Goal: Task Accomplishment & Management: Complete application form

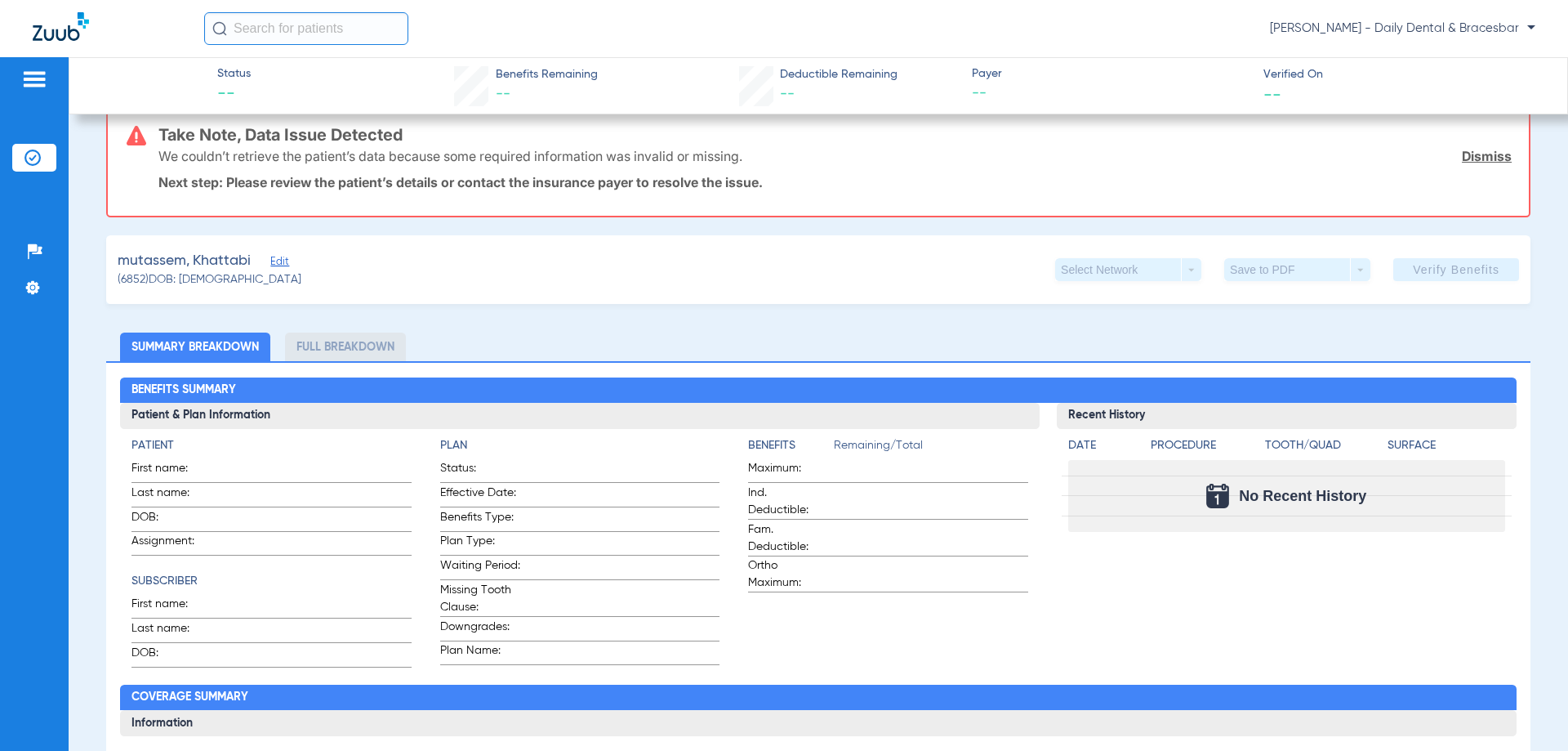
scroll to position [164, 0]
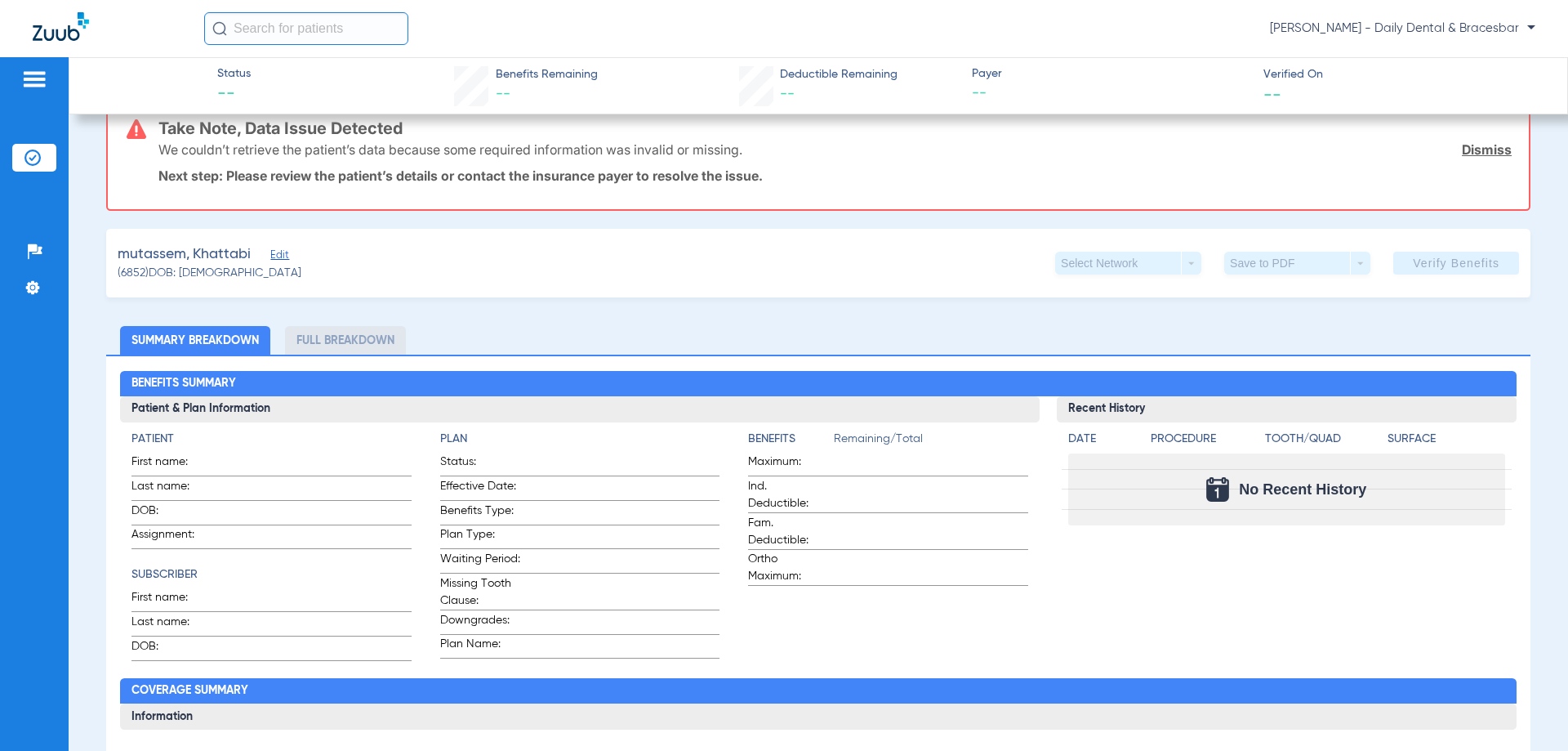
click at [283, 255] on span "Edit" at bounding box center [277, 257] width 15 height 16
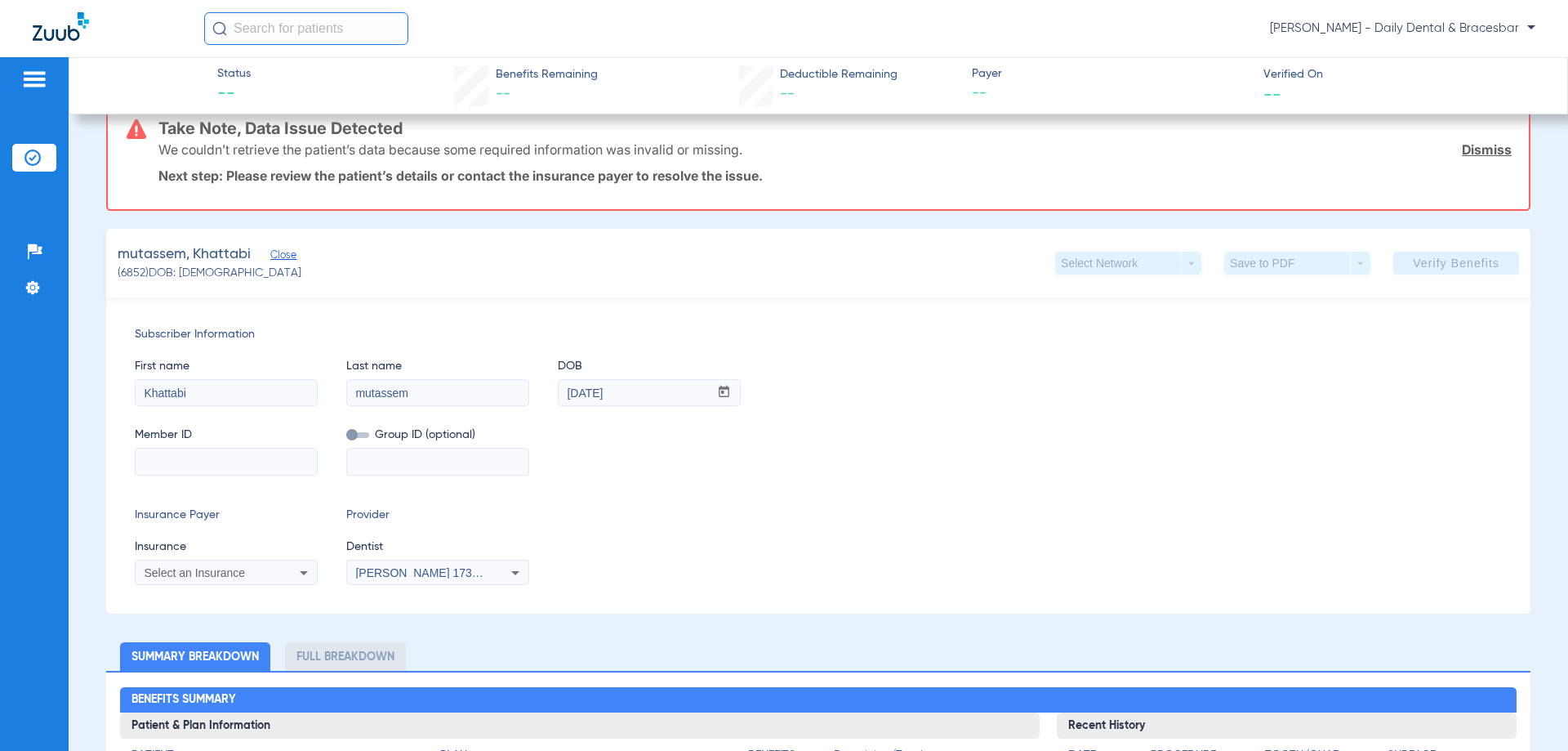
click at [193, 461] on input at bounding box center [226, 461] width 181 height 26
paste input "509395539"
type input "509395539"
click at [304, 572] on icon at bounding box center [303, 573] width 8 height 4
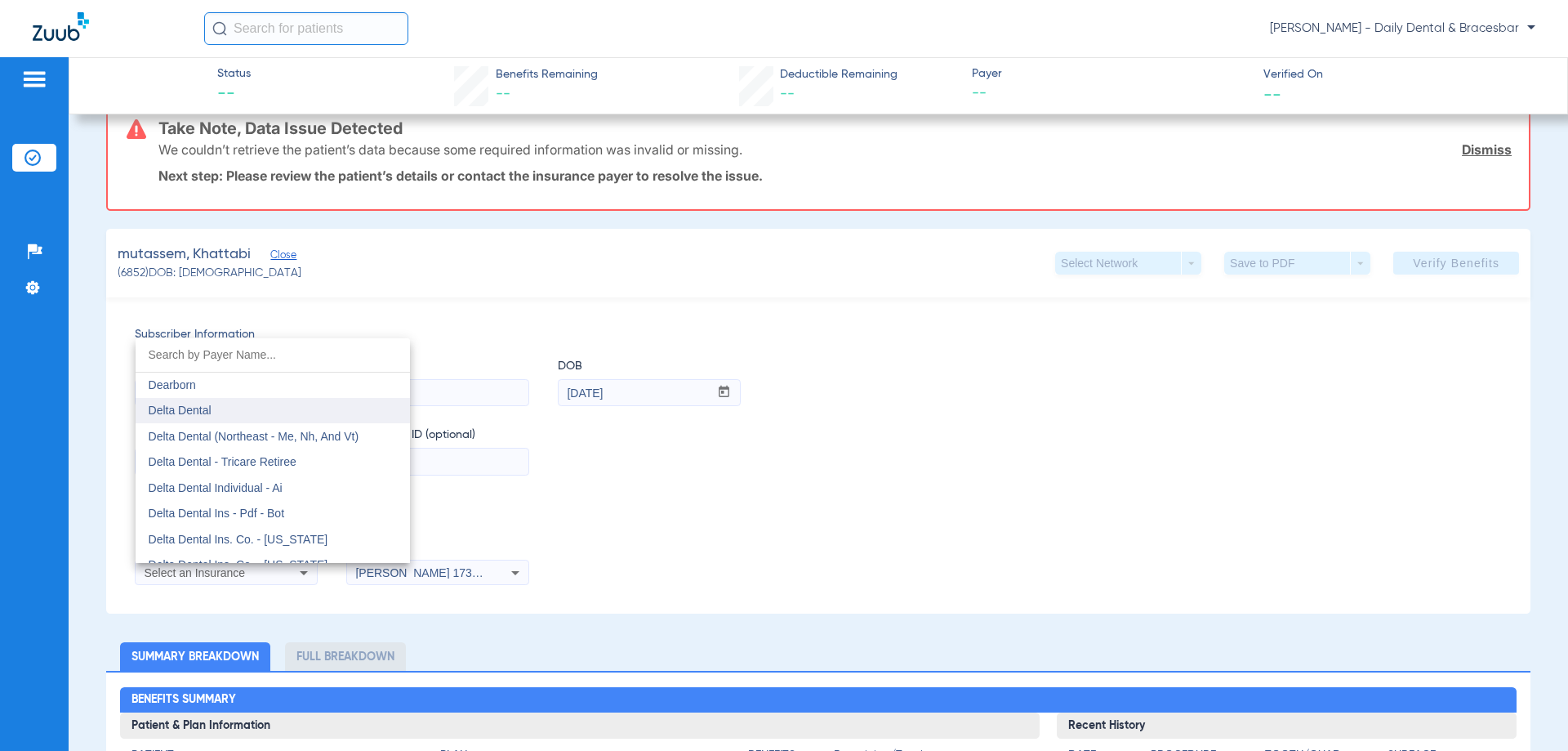
scroll to position [2615, 0]
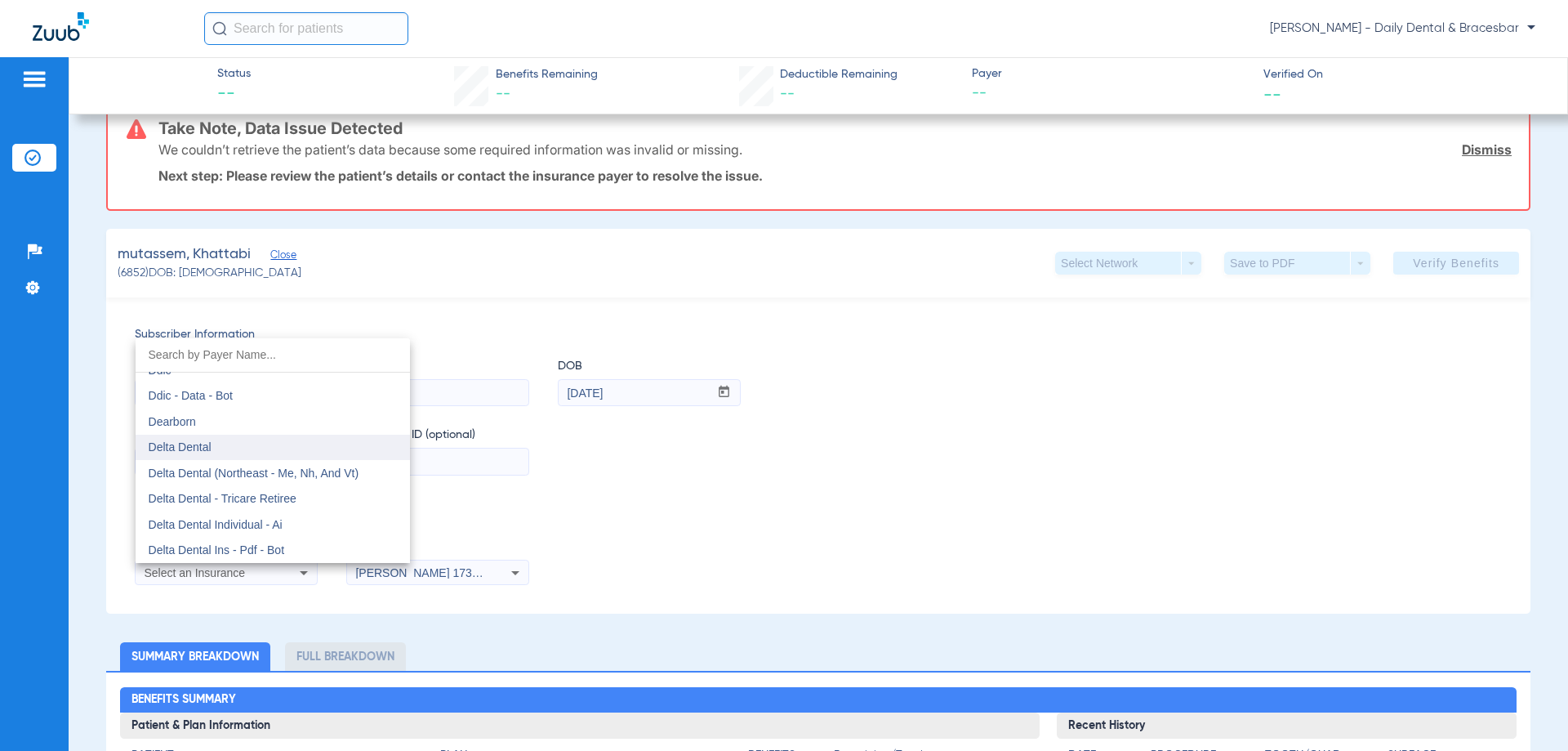
click at [244, 440] on mat-option "Delta Dental" at bounding box center [272, 448] width 274 height 26
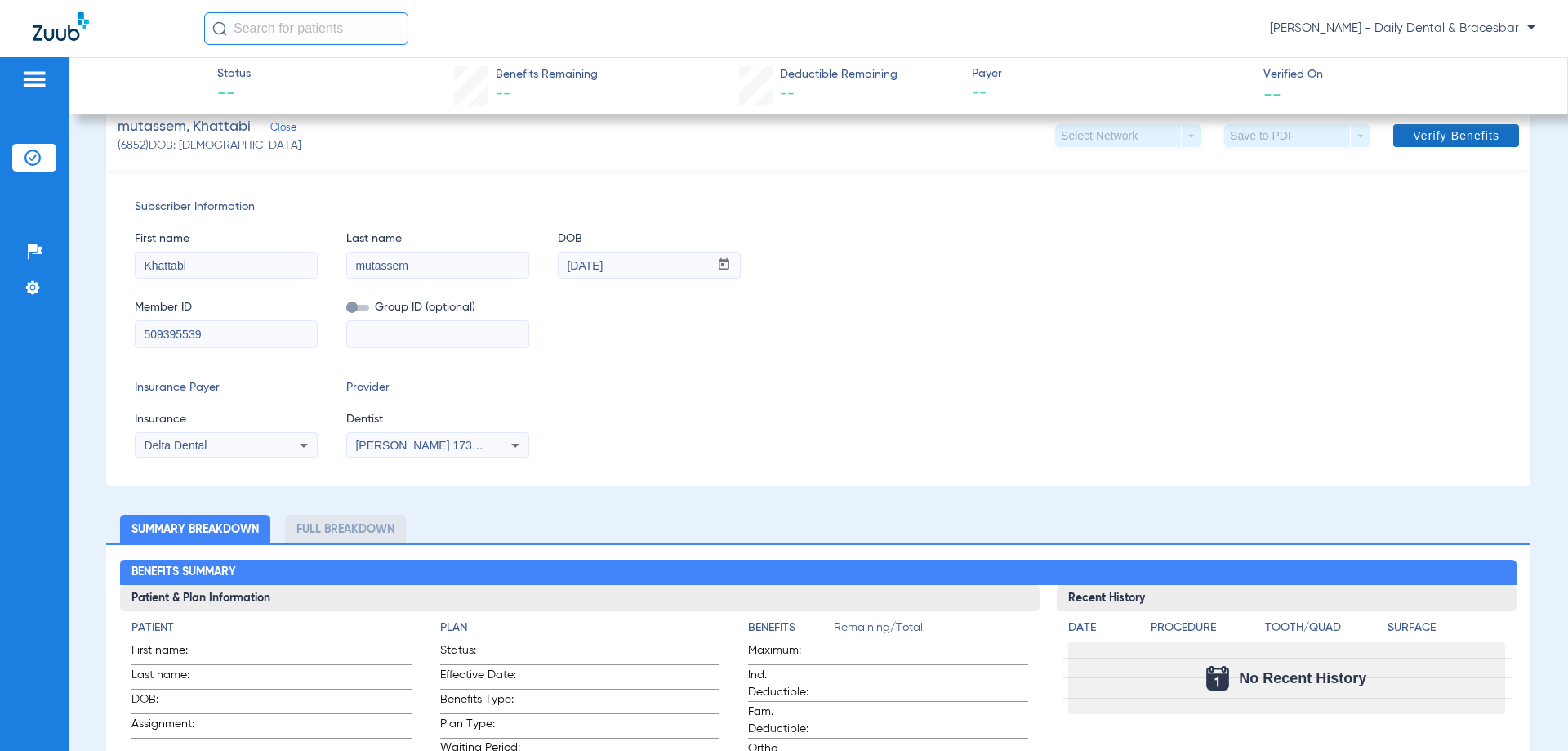
click at [1397, 146] on span at bounding box center [1456, 136] width 126 height 39
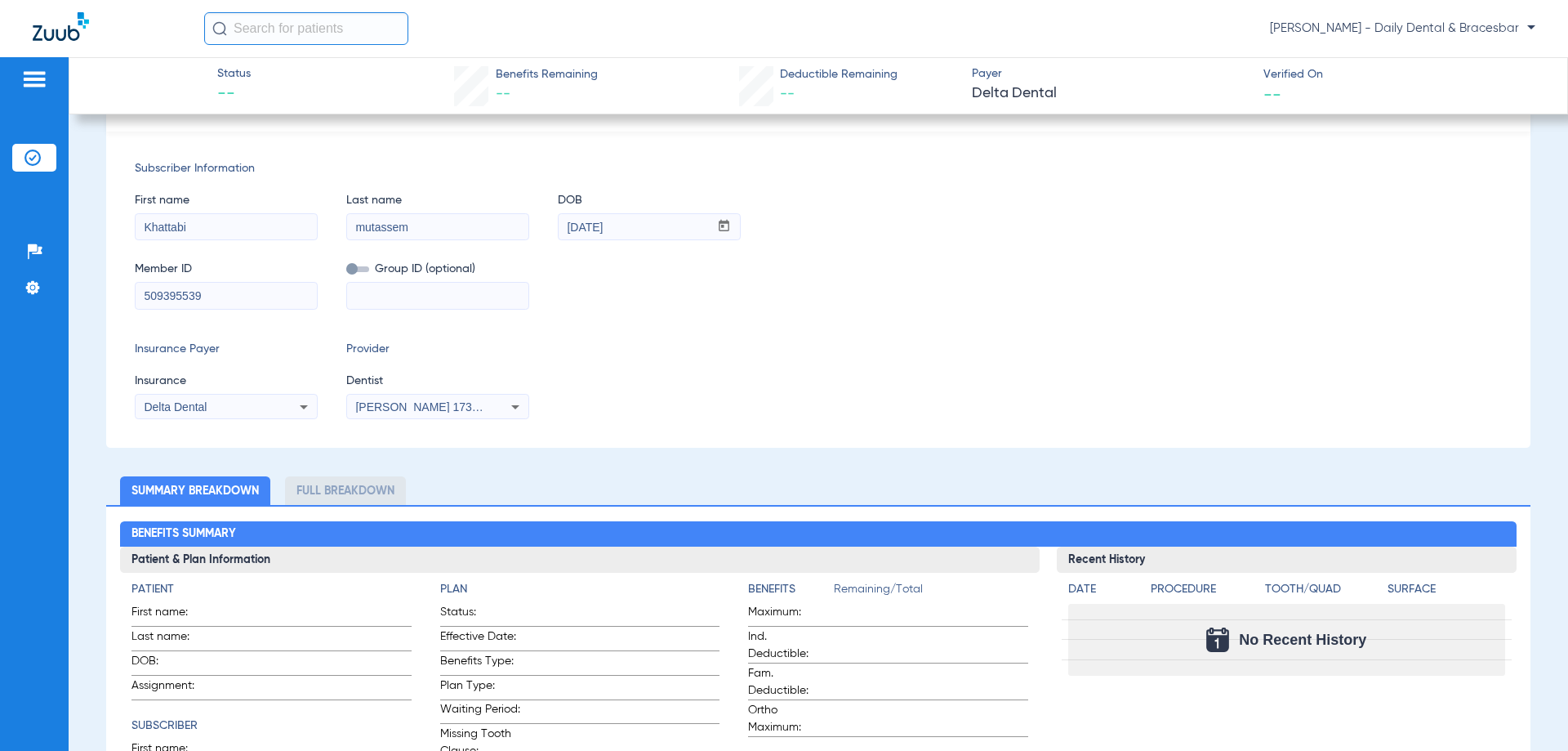
scroll to position [304, 0]
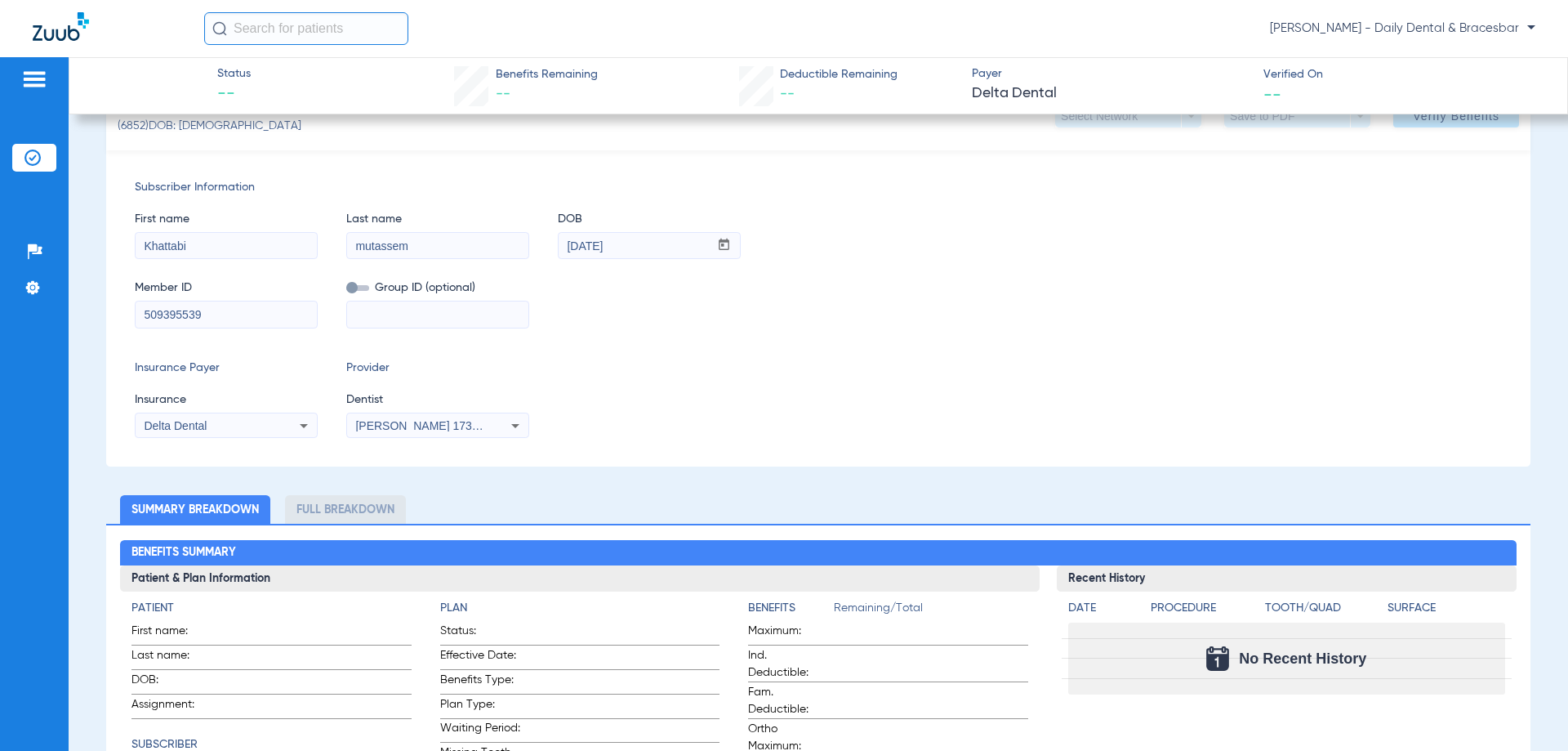
click at [293, 423] on div "Delta Dental" at bounding box center [226, 425] width 181 height 20
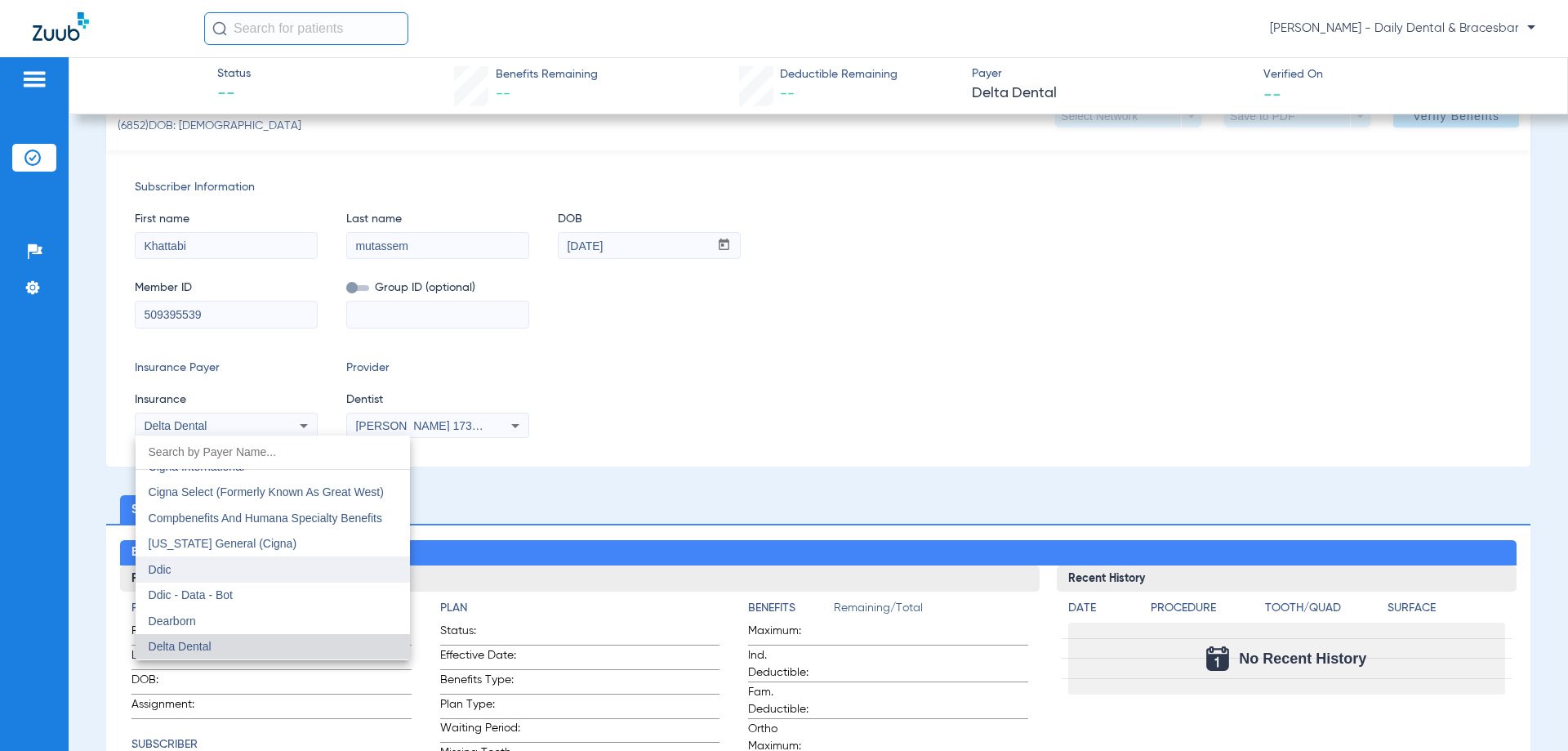
scroll to position [2594, 0]
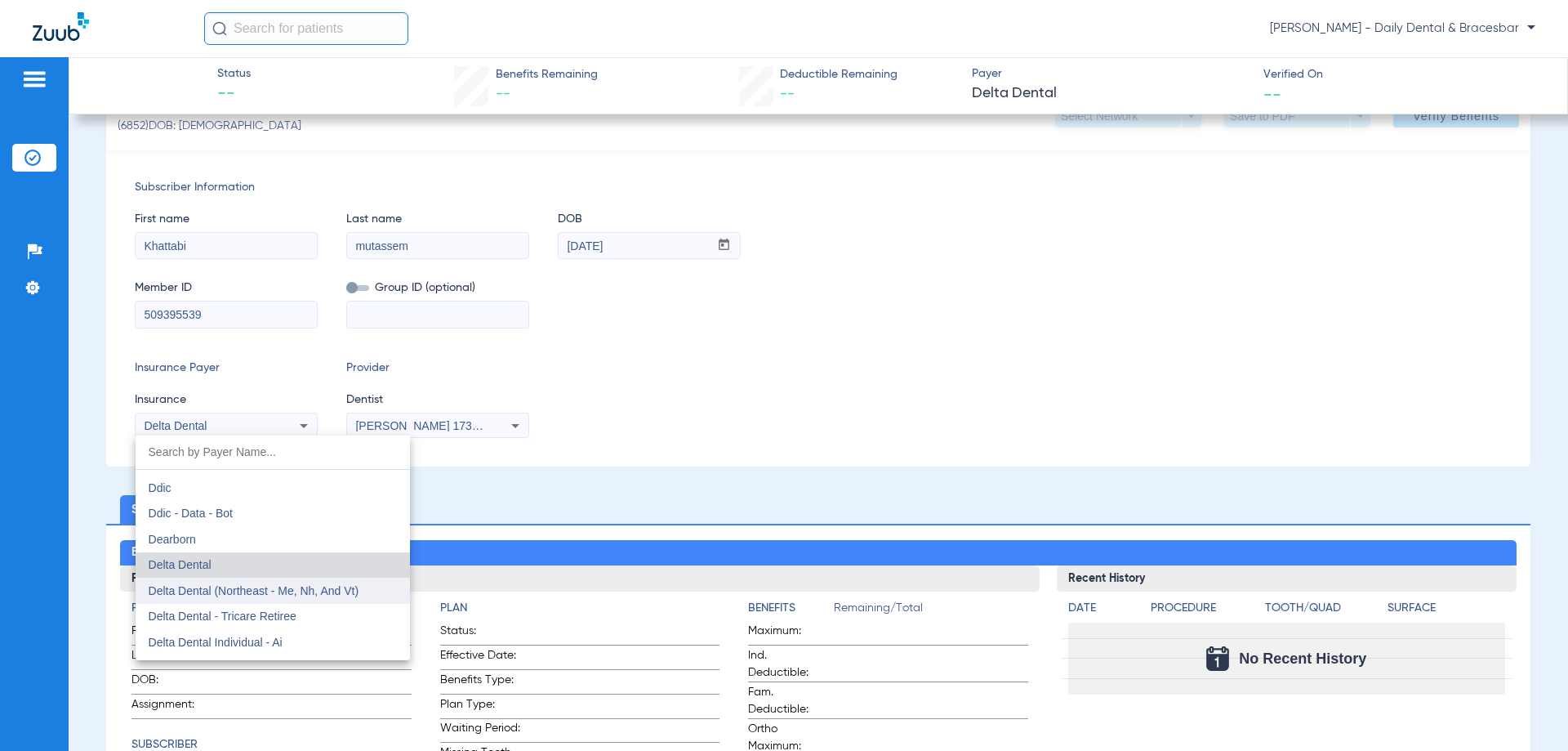
click at [291, 578] on mat-option "Delta Dental (Northeast - Me, Nh, And Vt)" at bounding box center [272, 590] width 274 height 26
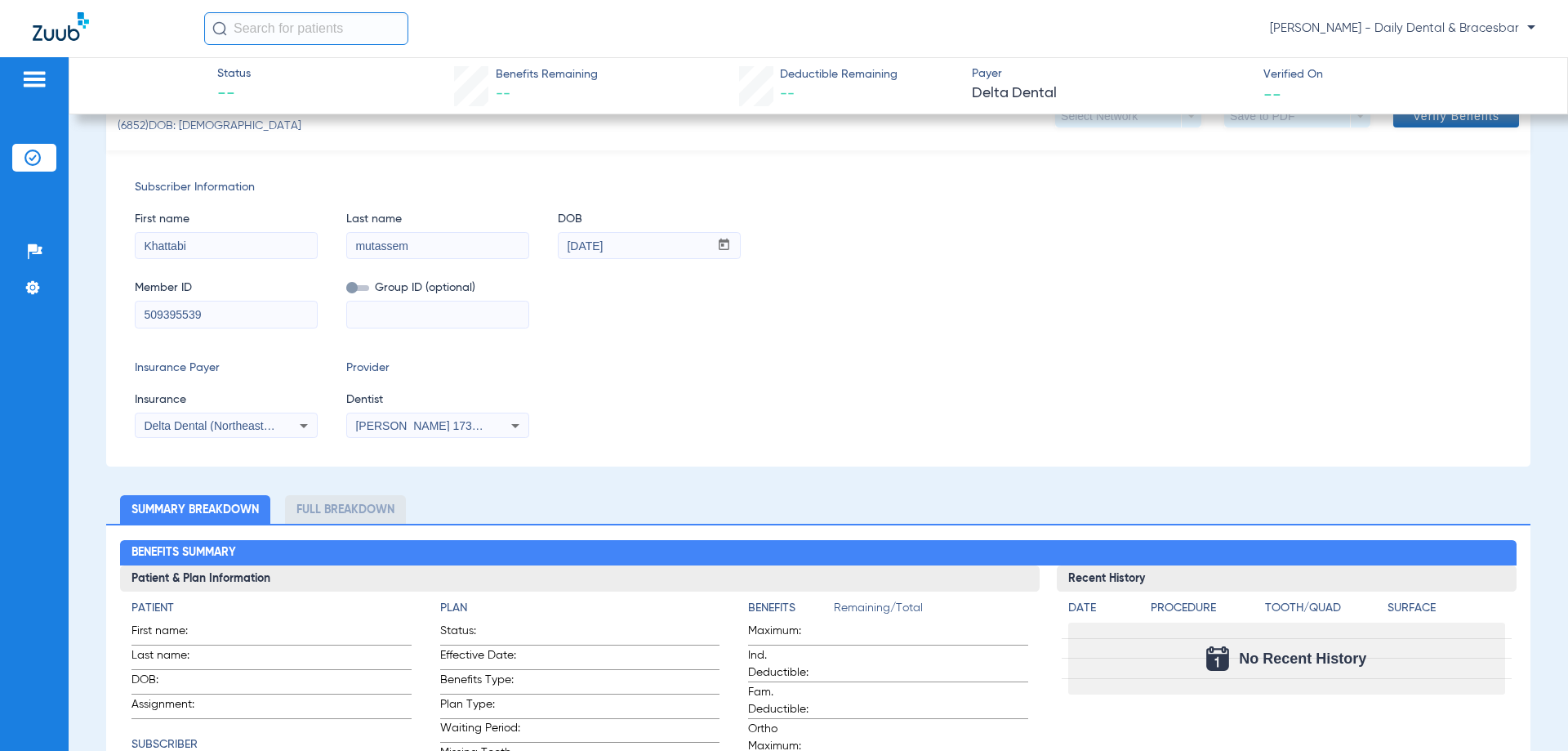
click at [1439, 126] on span at bounding box center [1456, 116] width 126 height 39
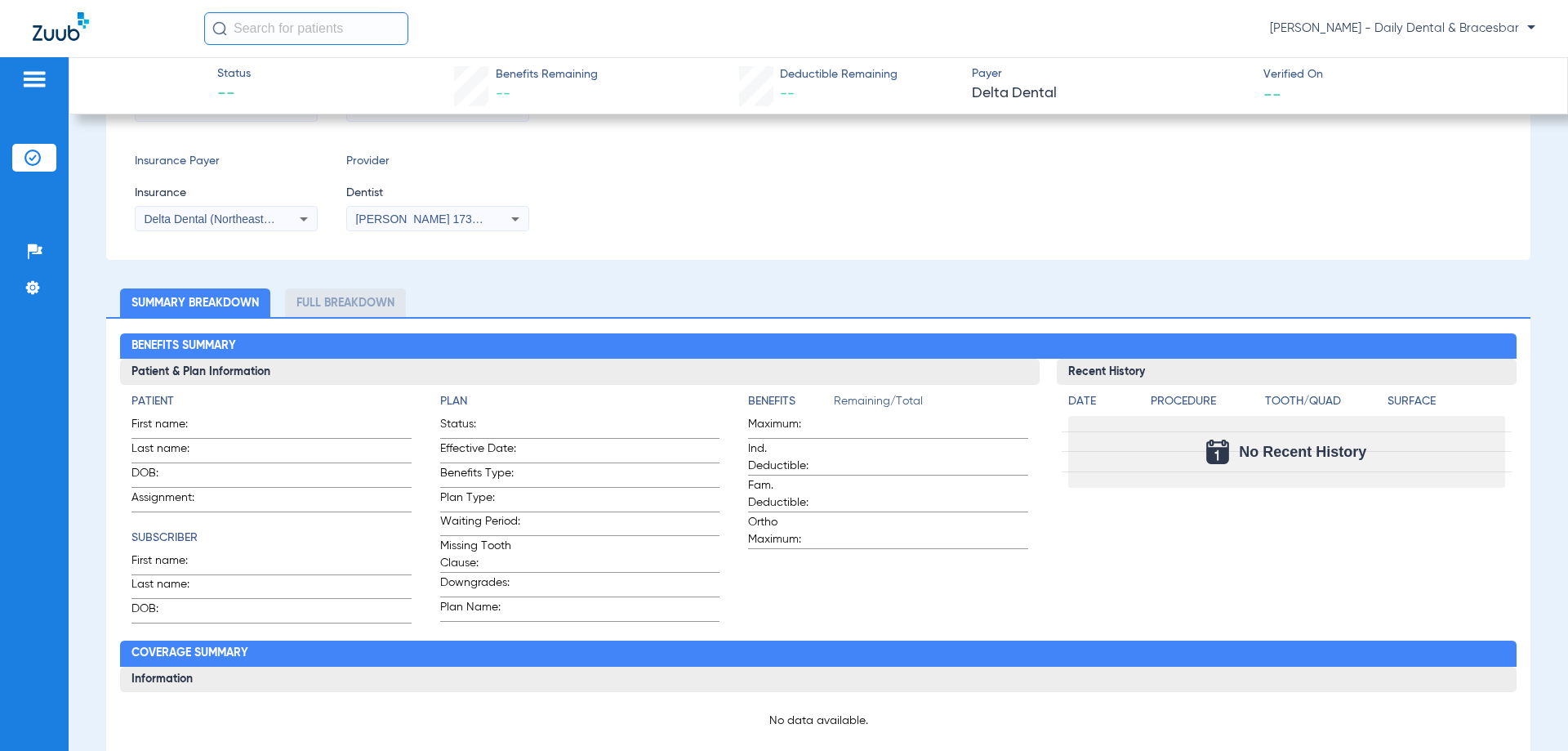
scroll to position [549, 0]
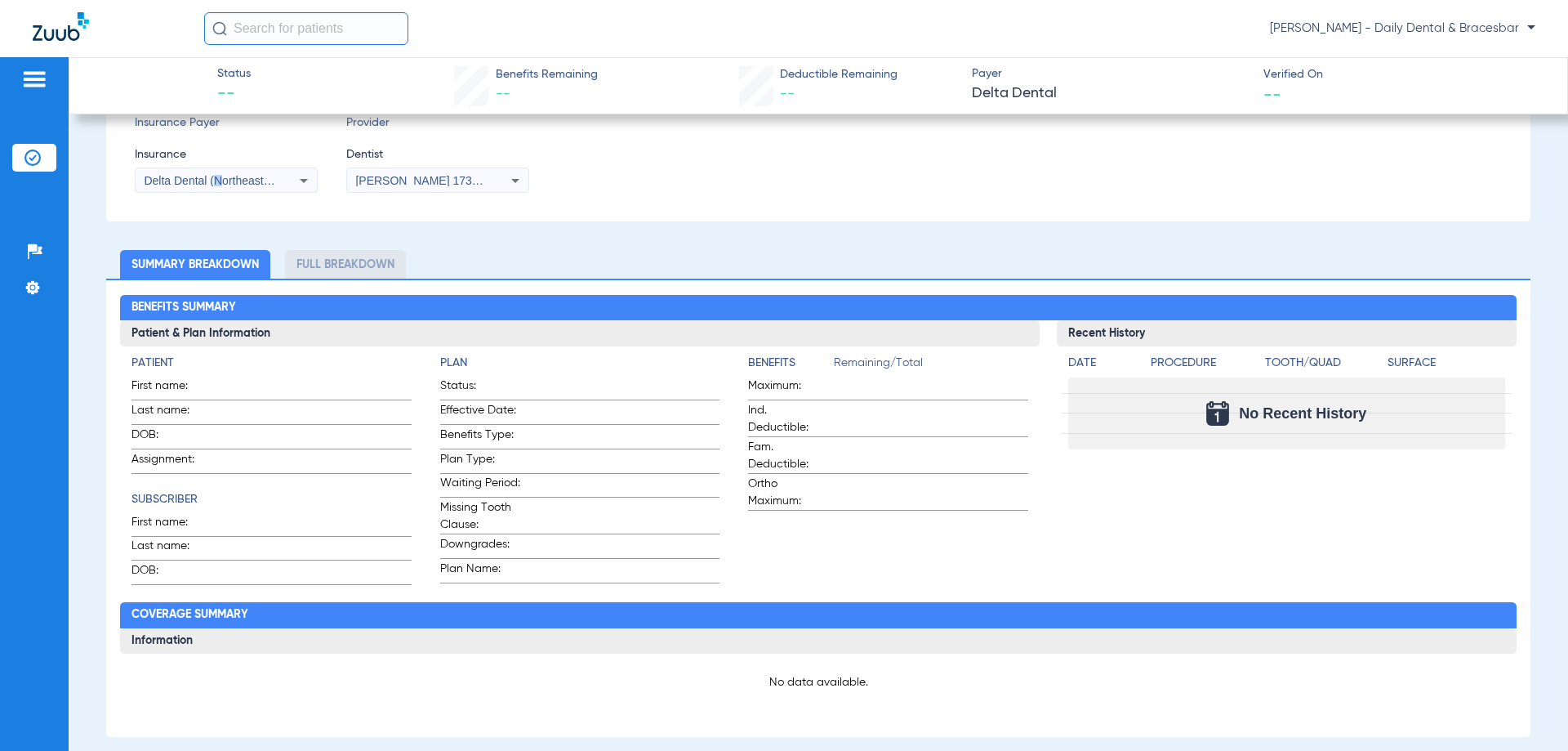
click at [218, 179] on span "Delta Dental (Northeast - Me, Nh, And Vt)" at bounding box center [249, 179] width 211 height 13
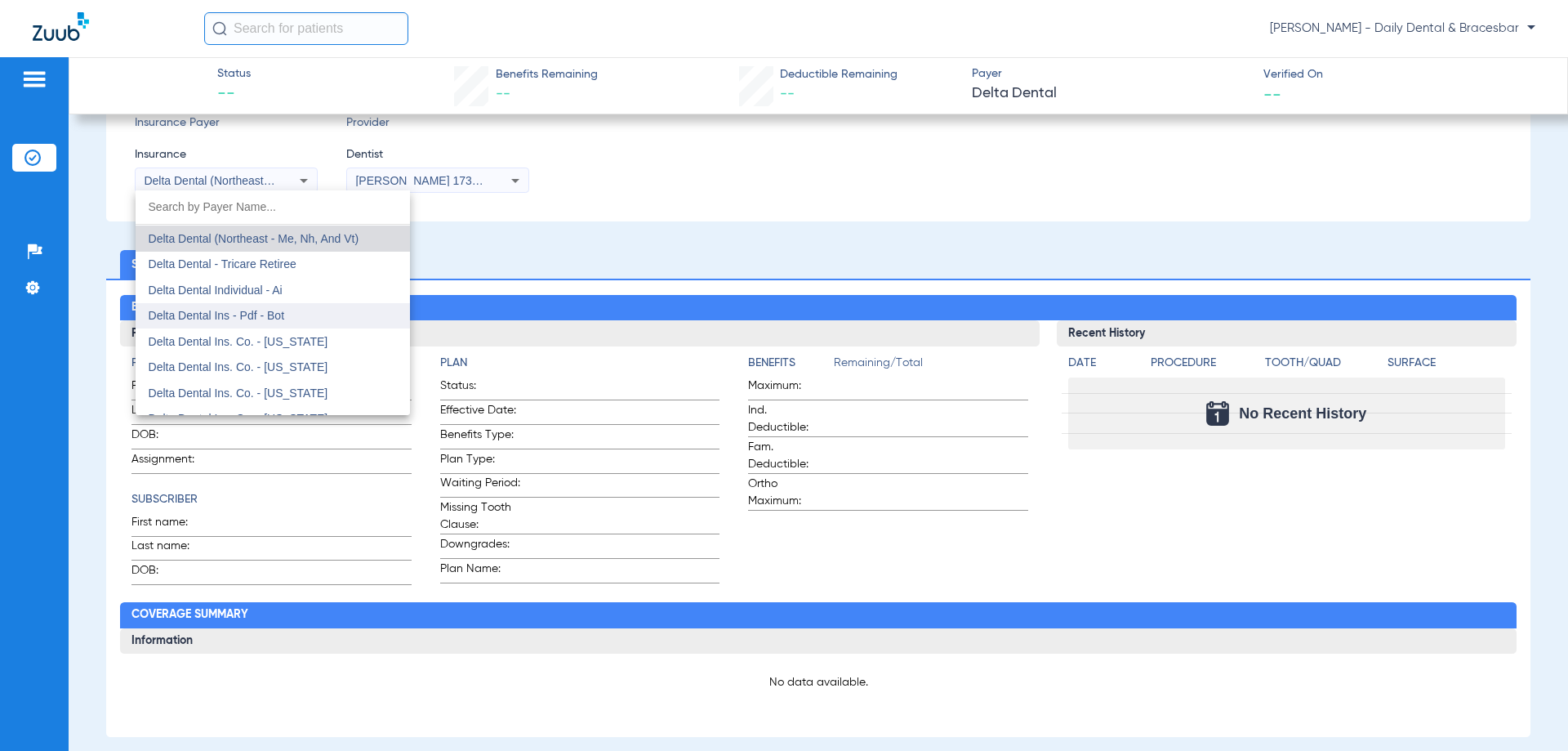
scroll to position [2702, 0]
click at [255, 266] on span "Delta Dental - Tricare Retiree" at bounding box center [222, 262] width 148 height 13
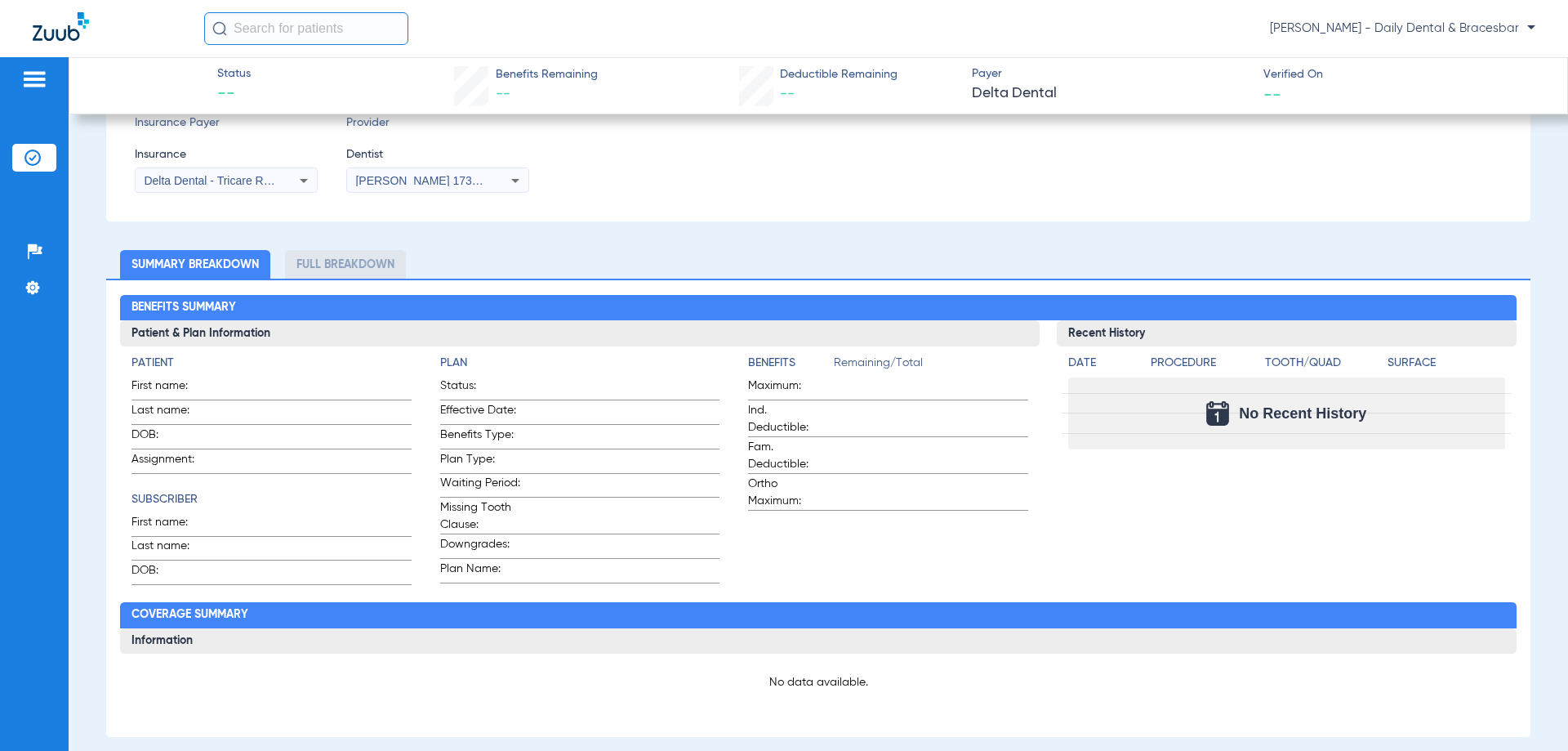
click at [300, 179] on icon at bounding box center [304, 180] width 20 height 20
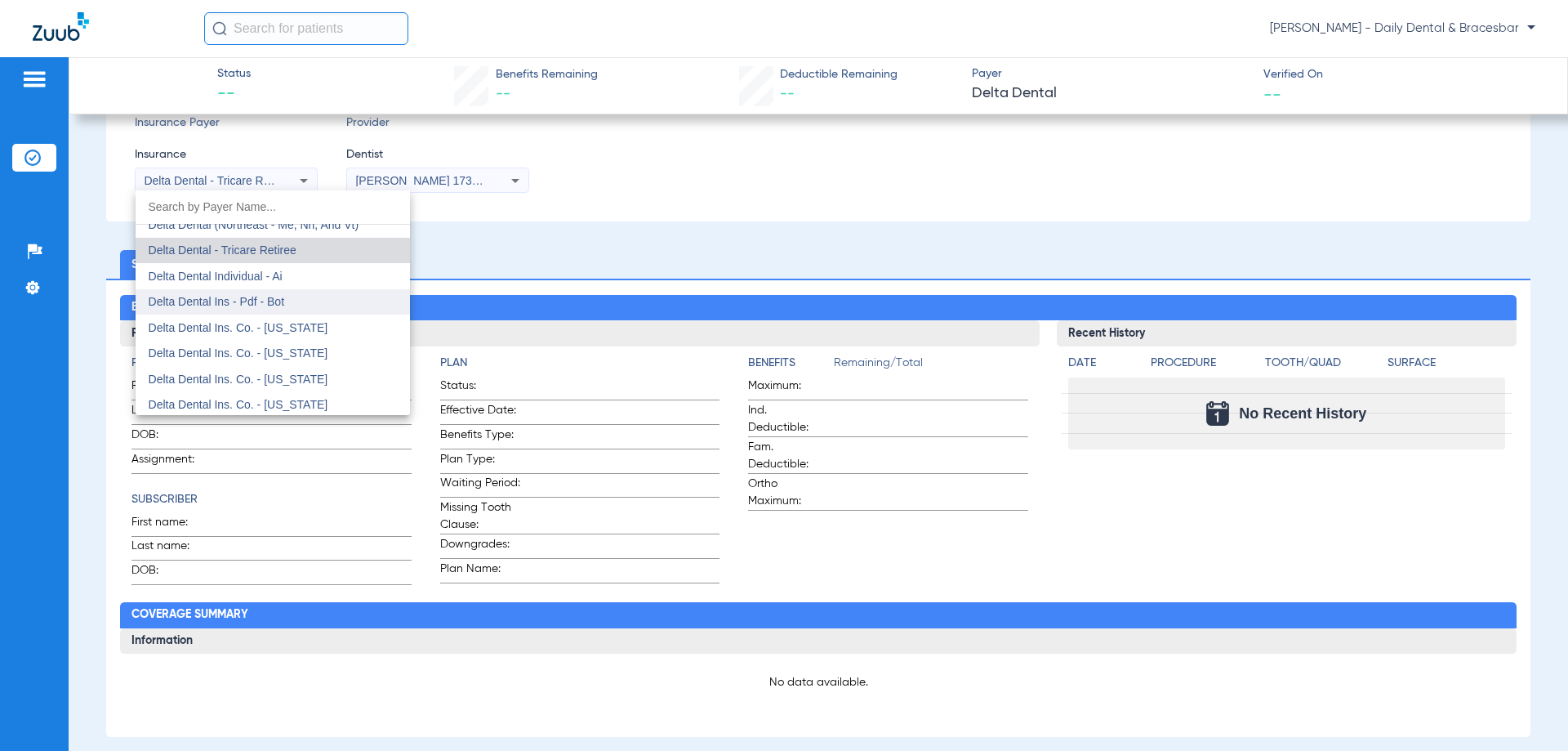
scroll to position [2727, 0]
click at [277, 269] on span "Delta Dental Individual - Ai" at bounding box center [215, 263] width 134 height 13
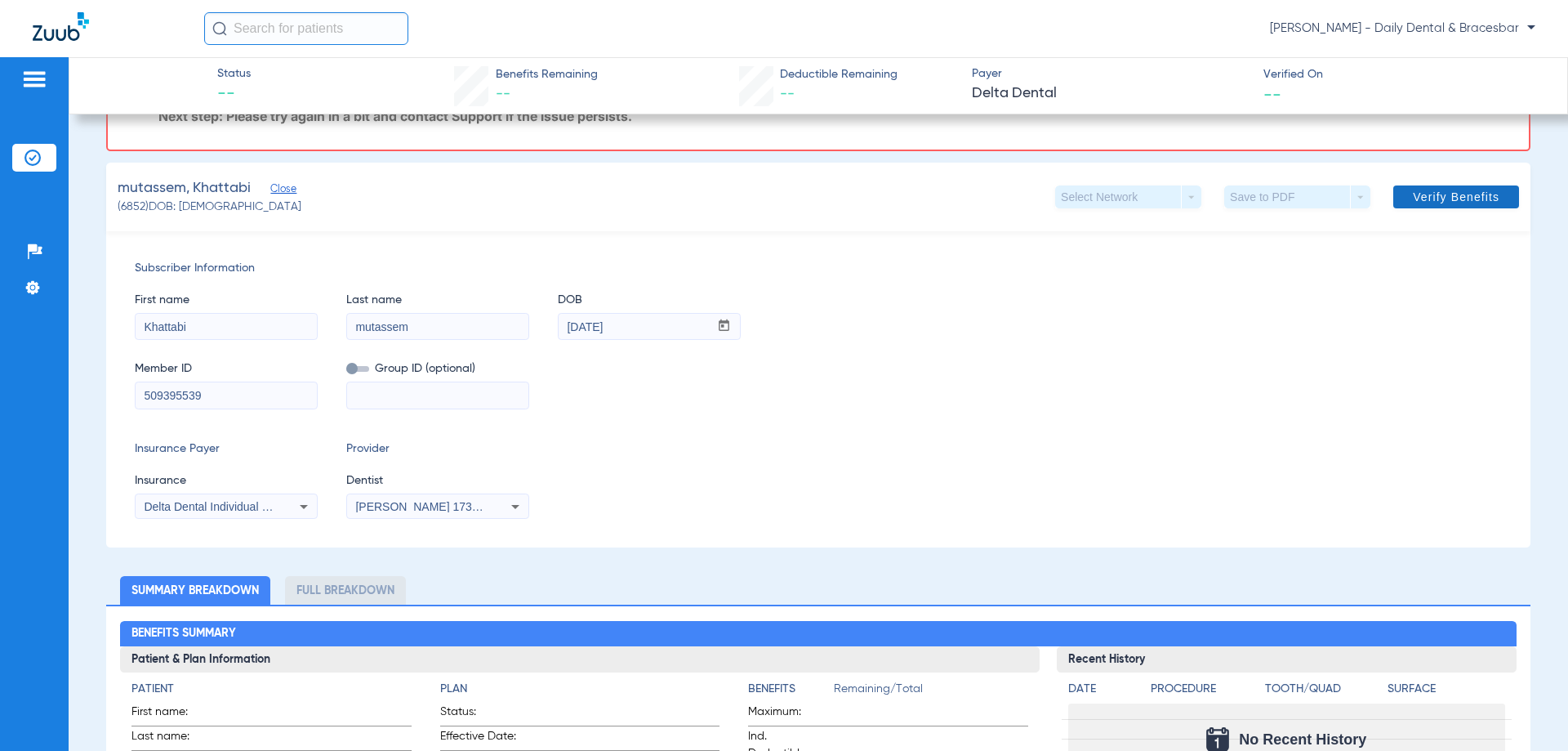
scroll to position [222, 0]
click at [1413, 191] on span "Verify Benefits" at bounding box center [1456, 197] width 87 height 13
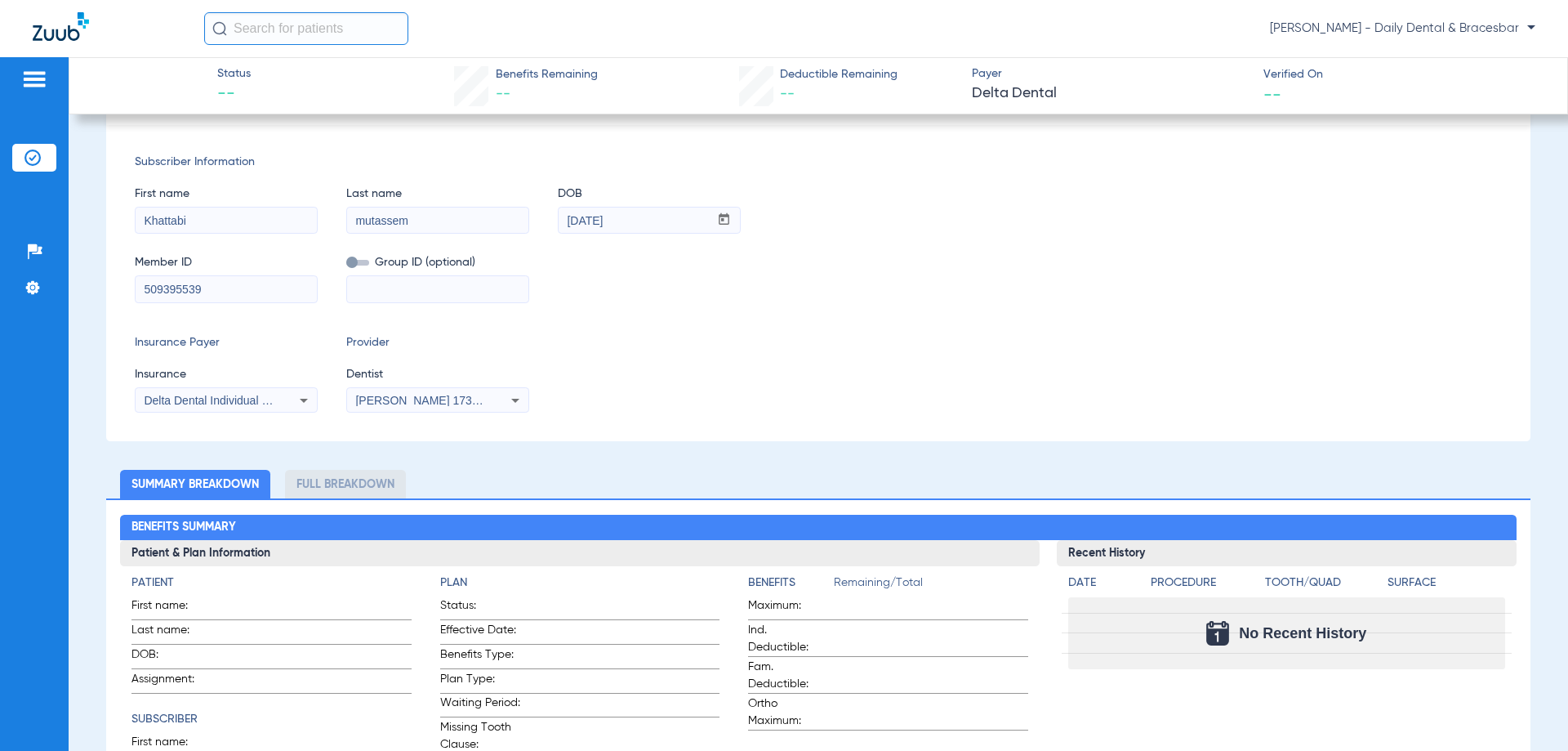
scroll to position [330, 0]
click at [303, 401] on icon at bounding box center [304, 400] width 20 height 20
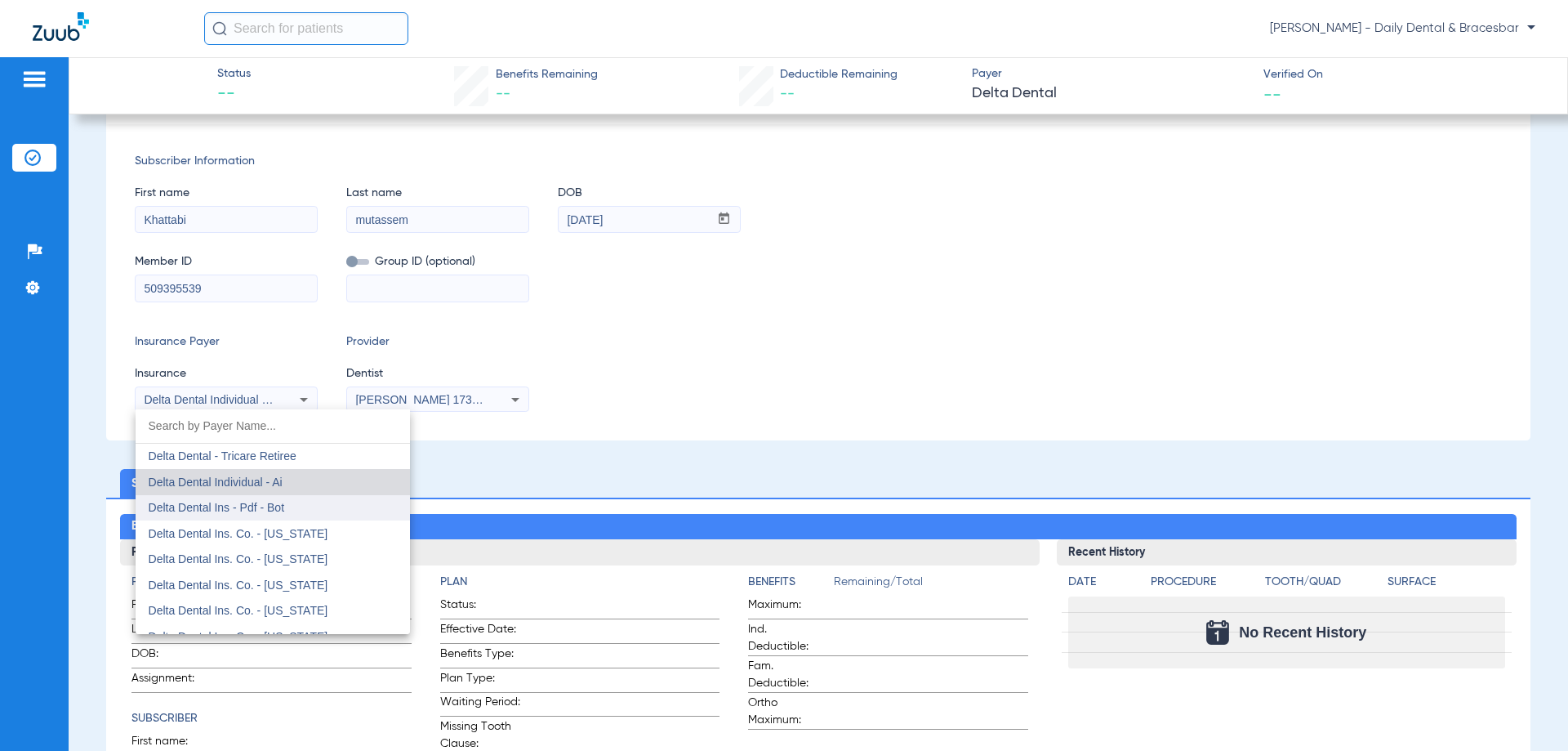
scroll to position [2753, 0]
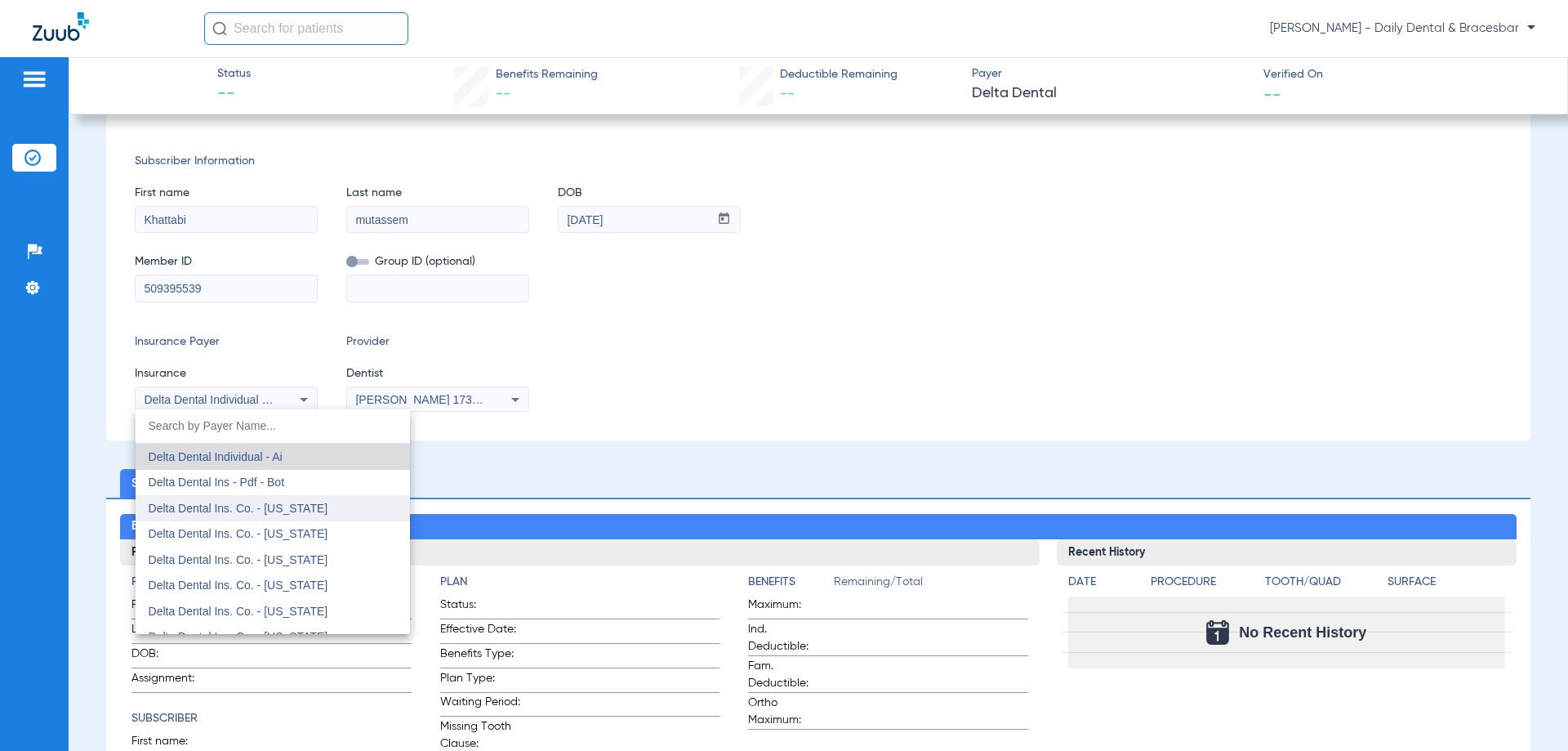
click at [304, 506] on span "Delta Dental Ins. Co. - [US_STATE]" at bounding box center [238, 507] width 179 height 13
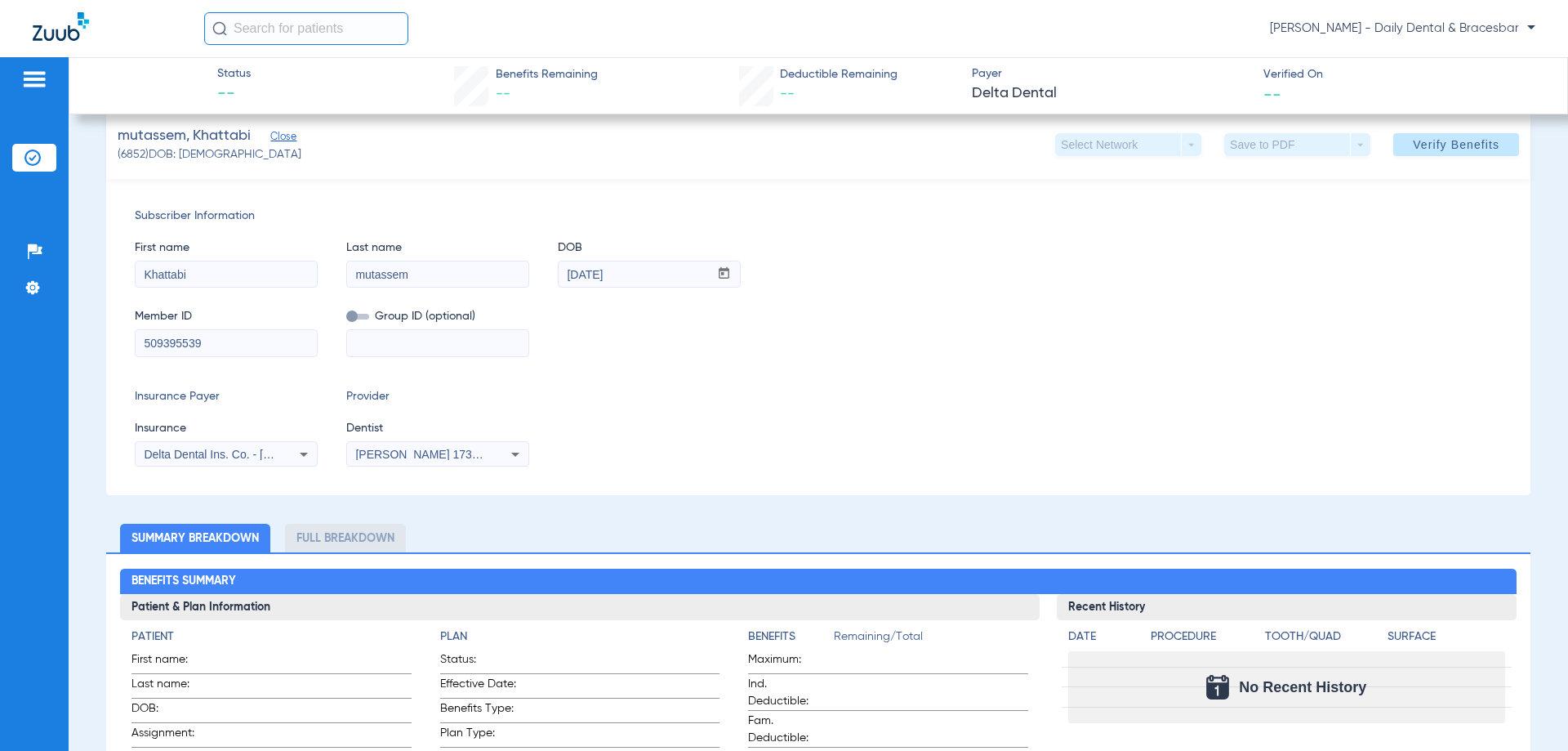
scroll to position [249, 0]
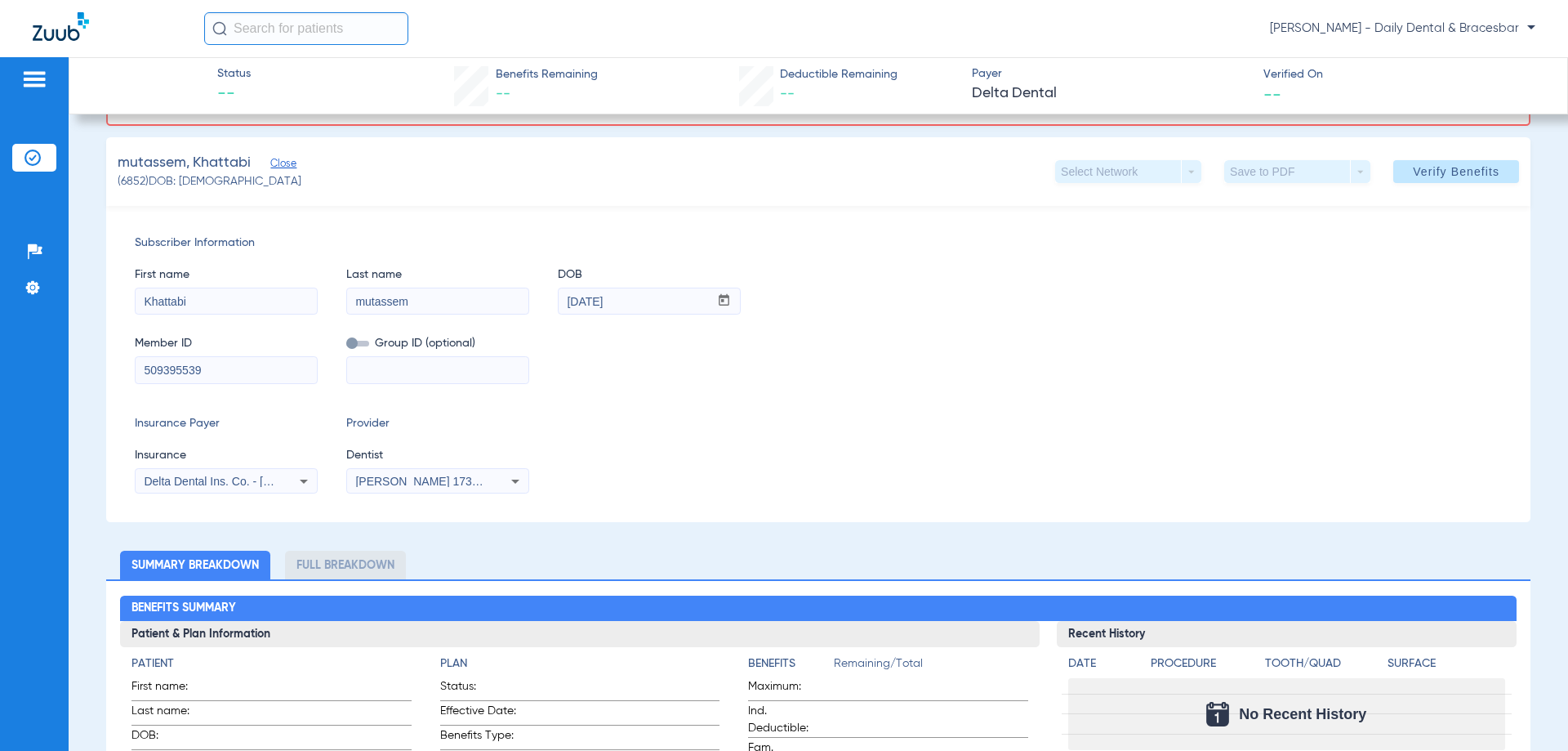
click at [1431, 167] on span "Verify Benefits" at bounding box center [1456, 171] width 87 height 13
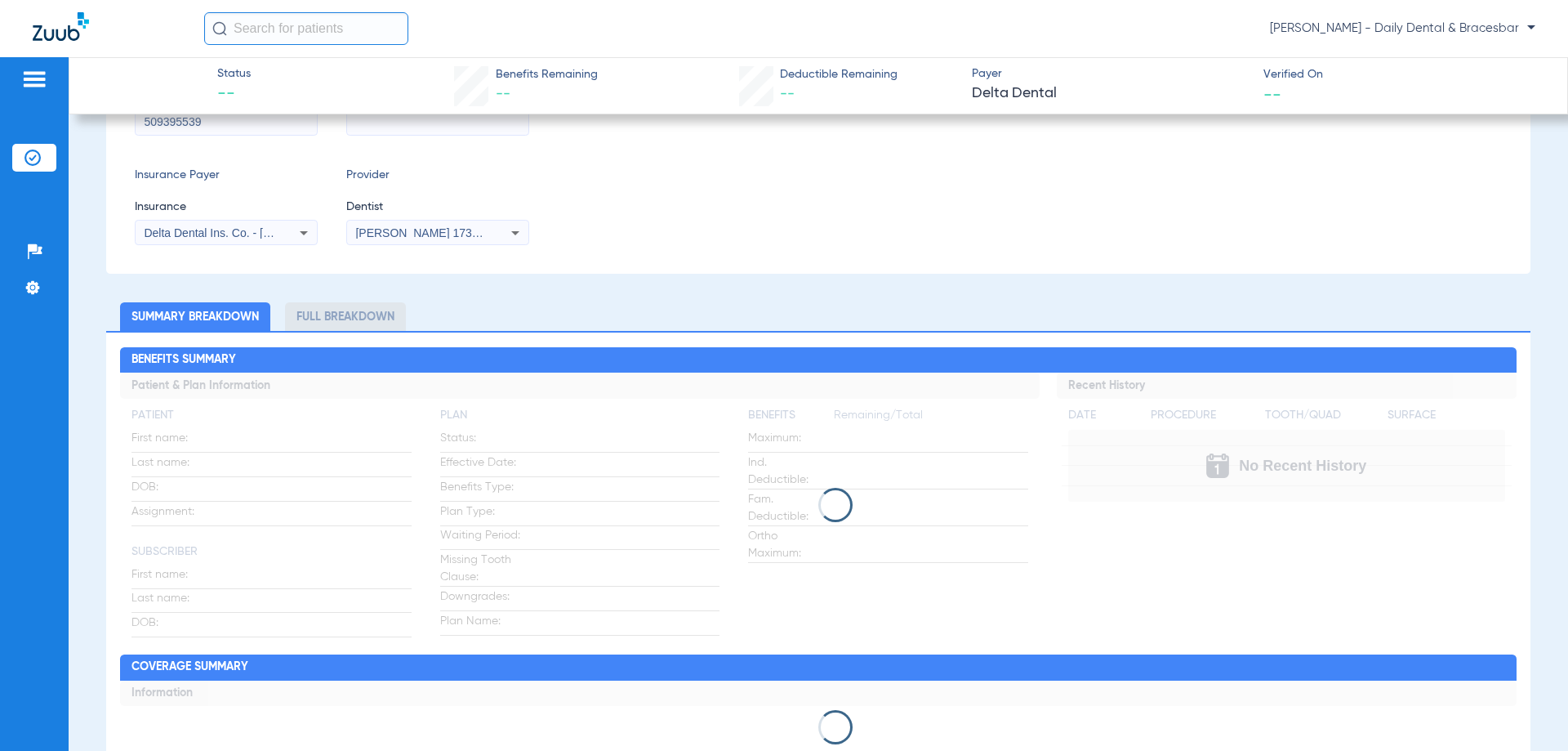
scroll to position [0, 0]
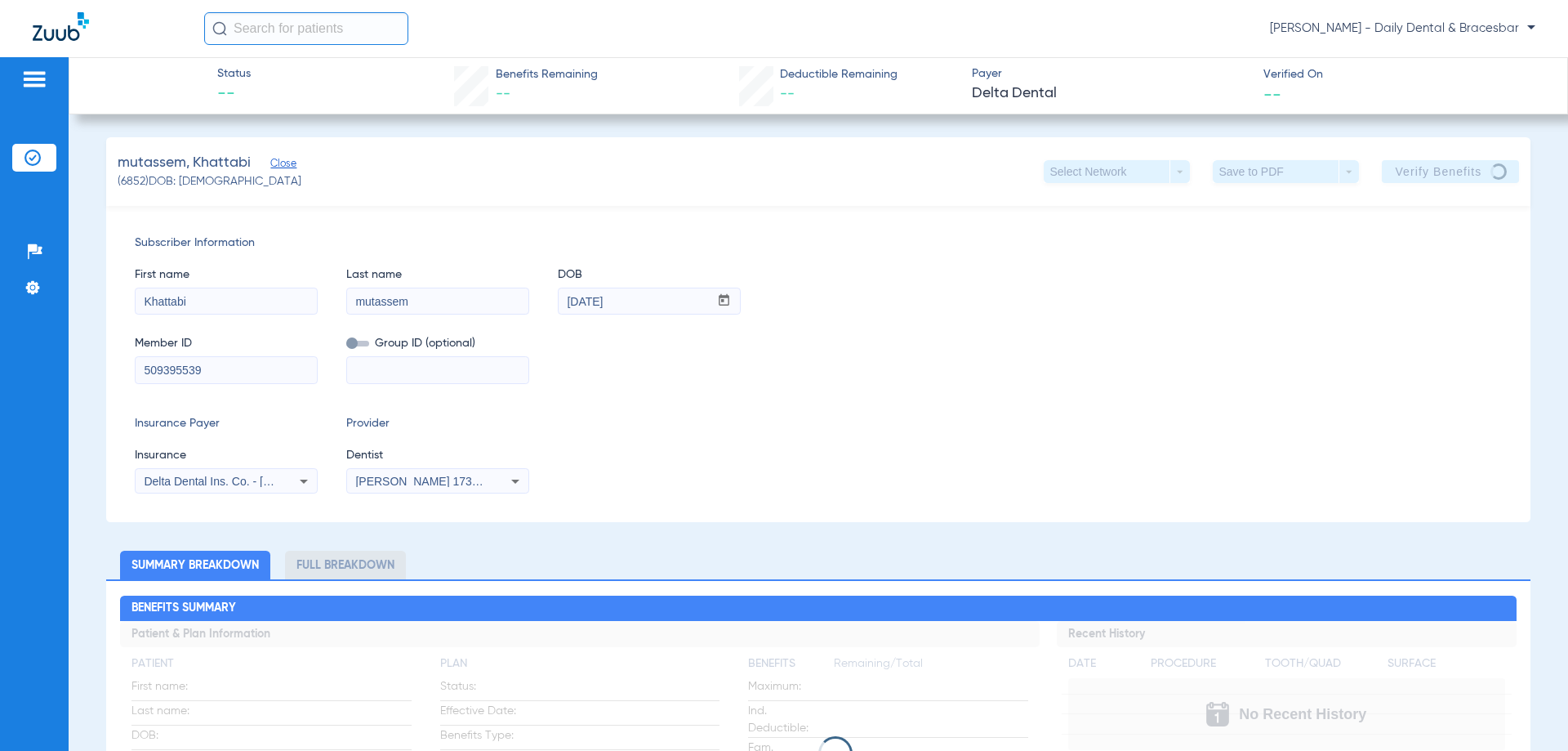
click at [299, 478] on icon at bounding box center [304, 481] width 20 height 20
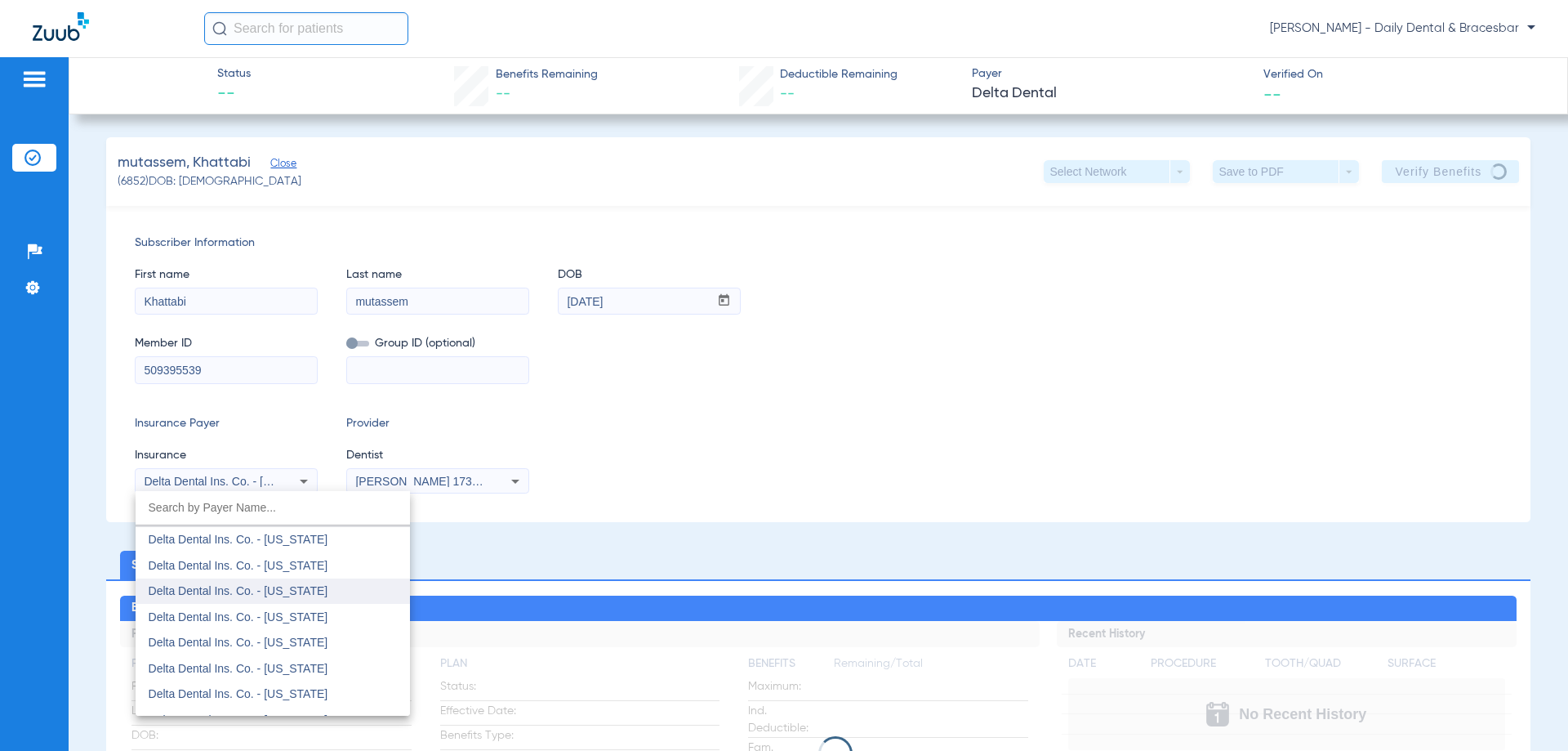
scroll to position [2805, 0]
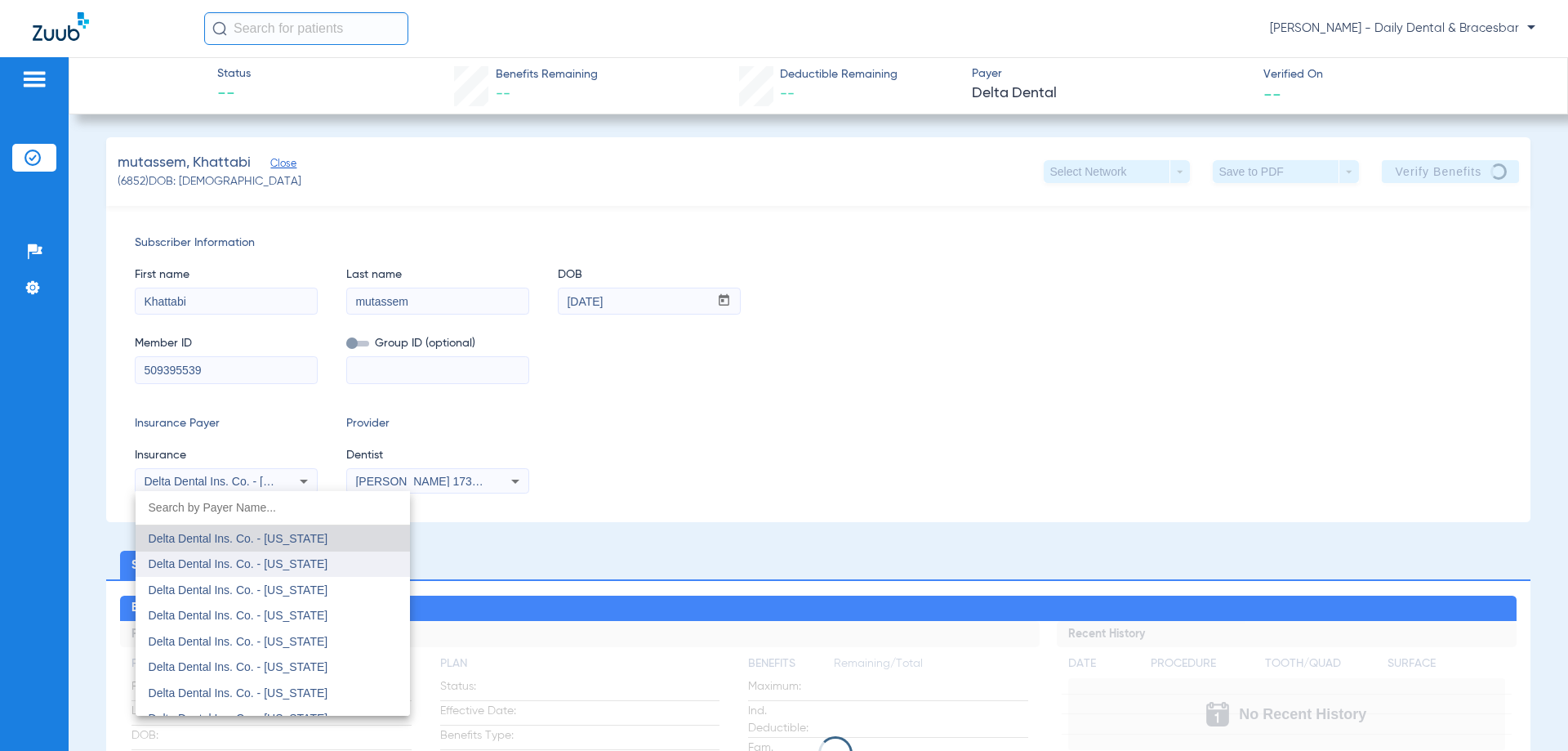
click at [315, 556] on mat-option "Delta Dental Ins. Co. - [US_STATE]" at bounding box center [272, 564] width 274 height 26
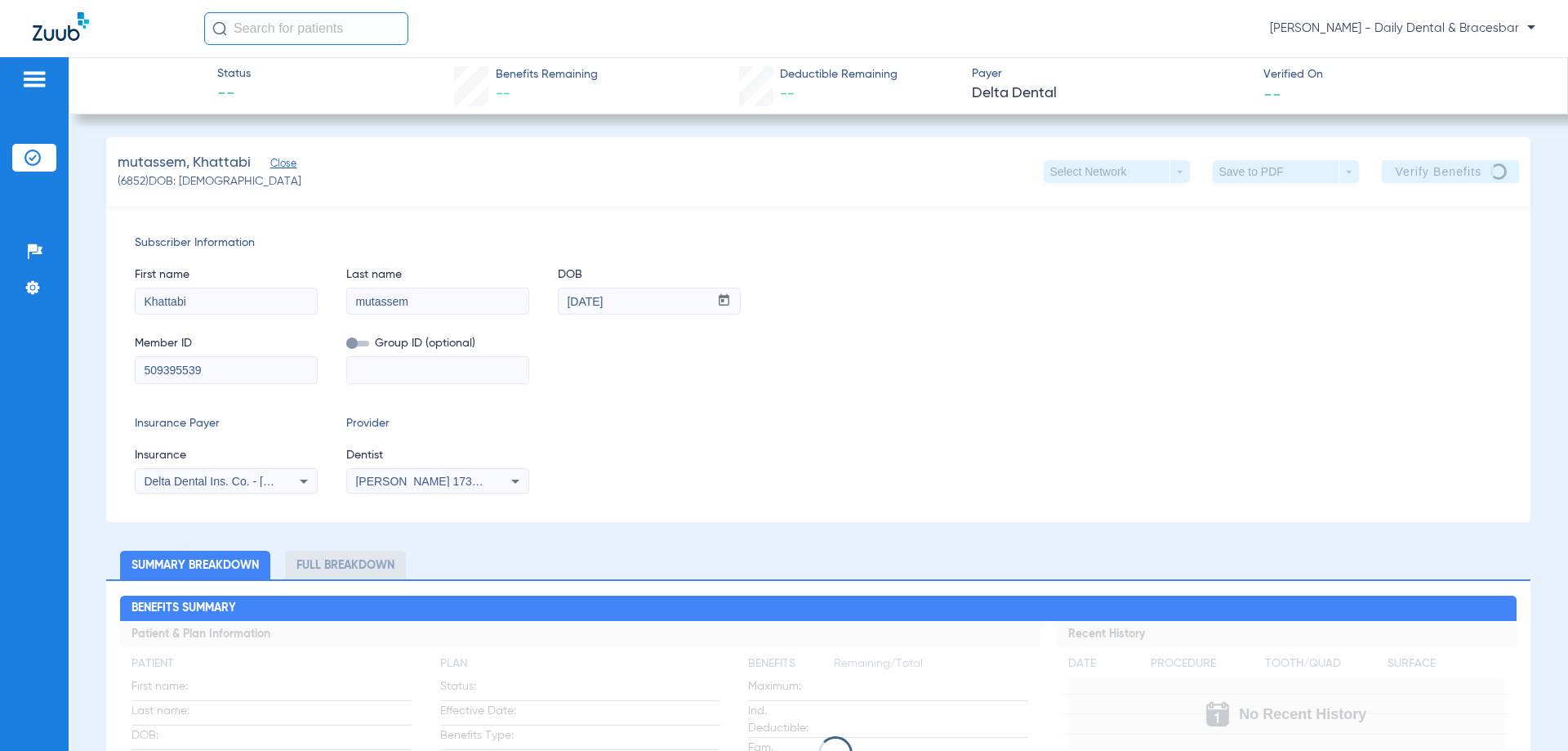
scroll to position [245, 0]
